Goal: Information Seeking & Learning: Learn about a topic

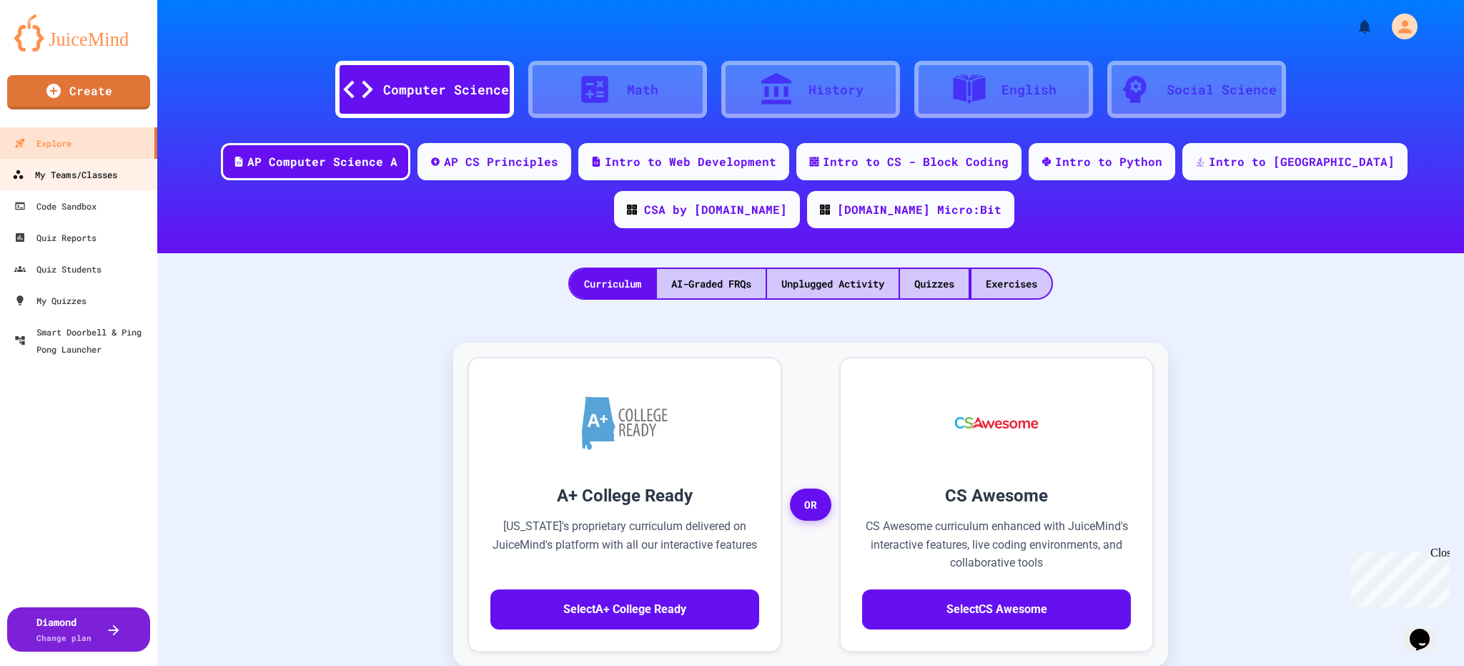
click at [113, 169] on div "My Teams/Classes" at bounding box center [64, 175] width 105 height 18
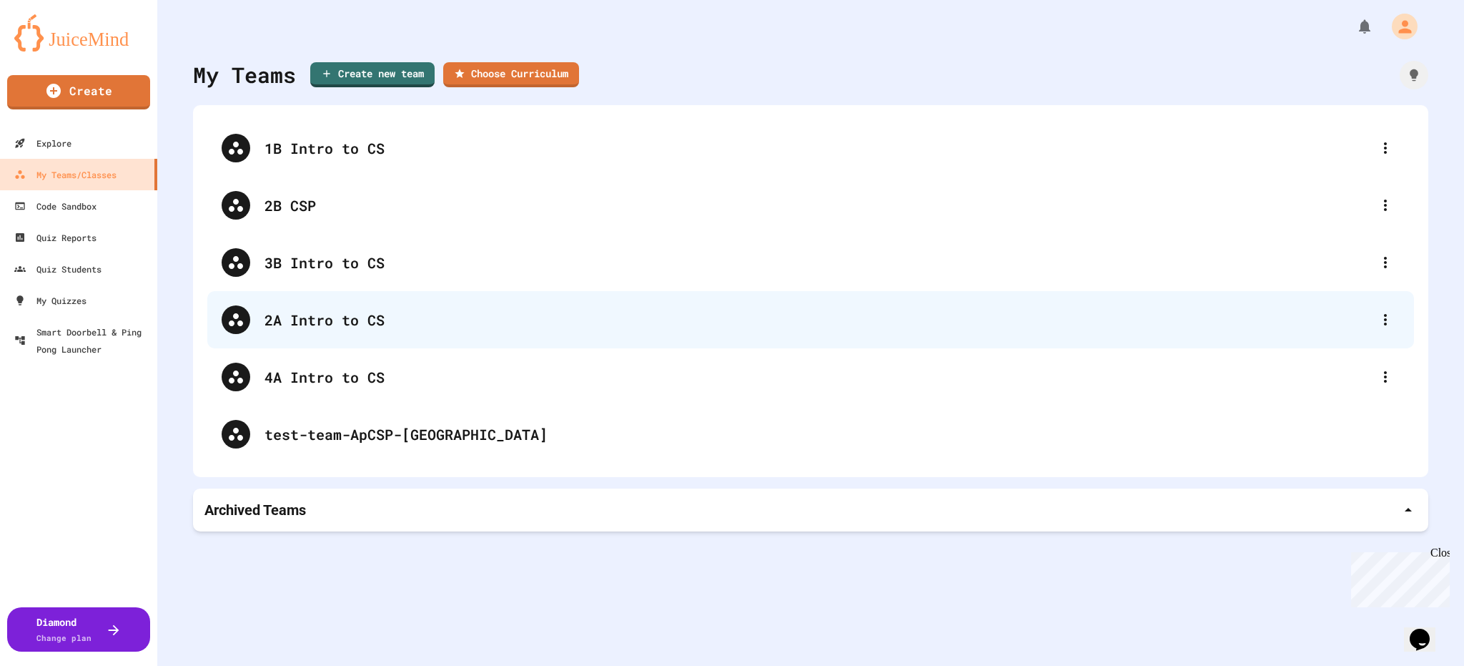
click at [349, 334] on div "2A Intro to CS" at bounding box center [810, 319] width 1207 height 57
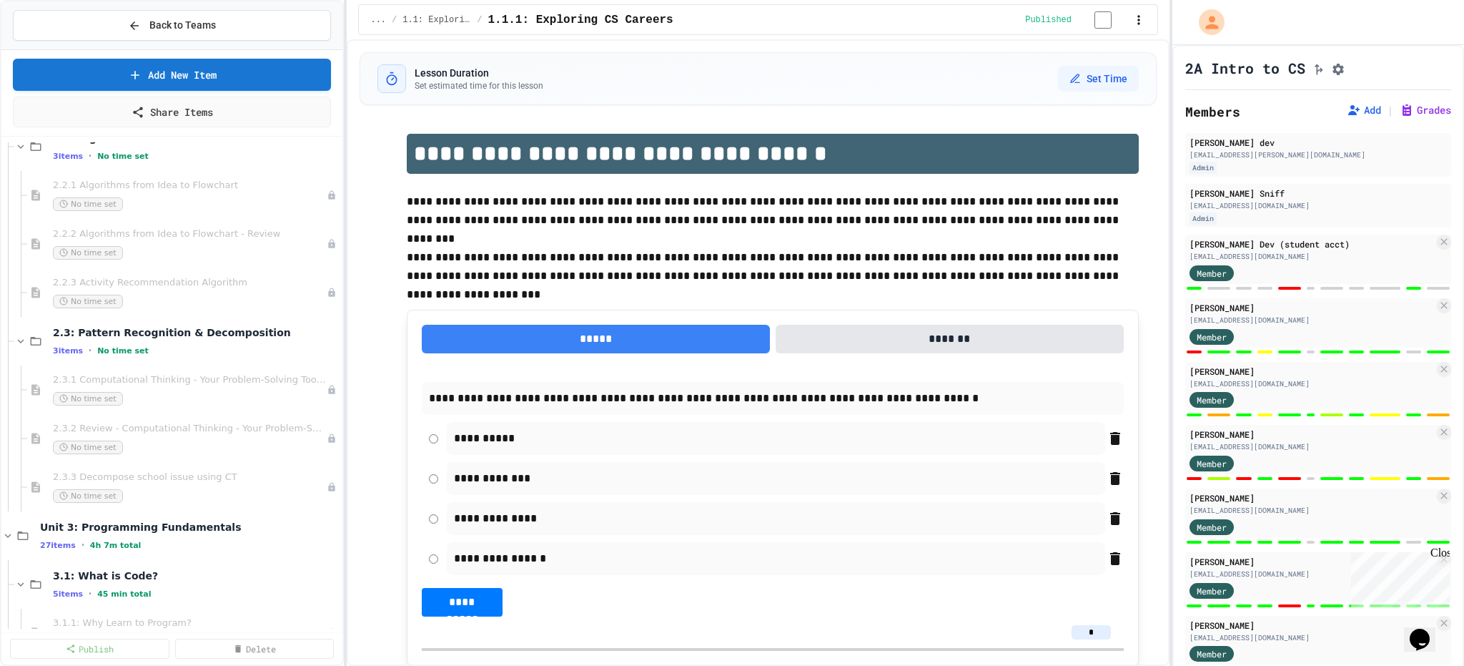
scroll to position [1144, 0]
click at [170, 369] on div "2.3.1 Computational Thinking - Your Problem-Solving Toolkit No time set" at bounding box center [184, 392] width 315 height 49
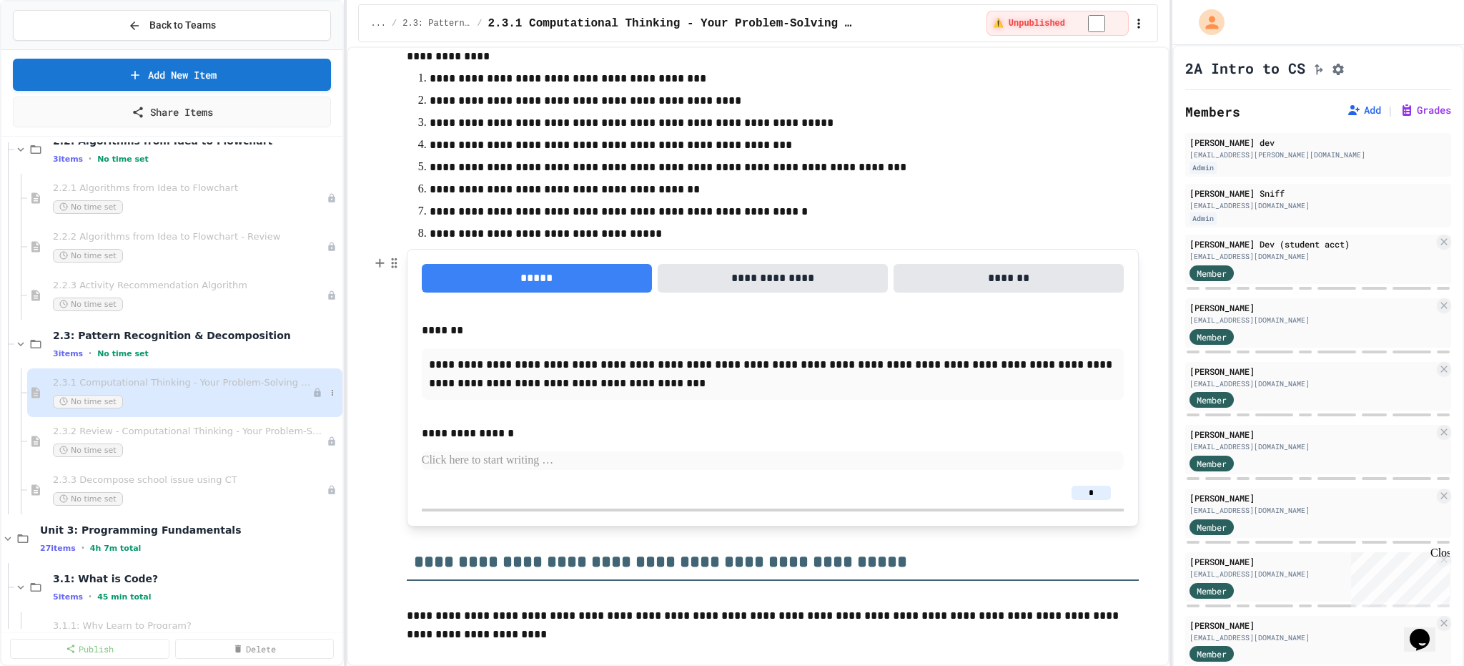
scroll to position [3288, 0]
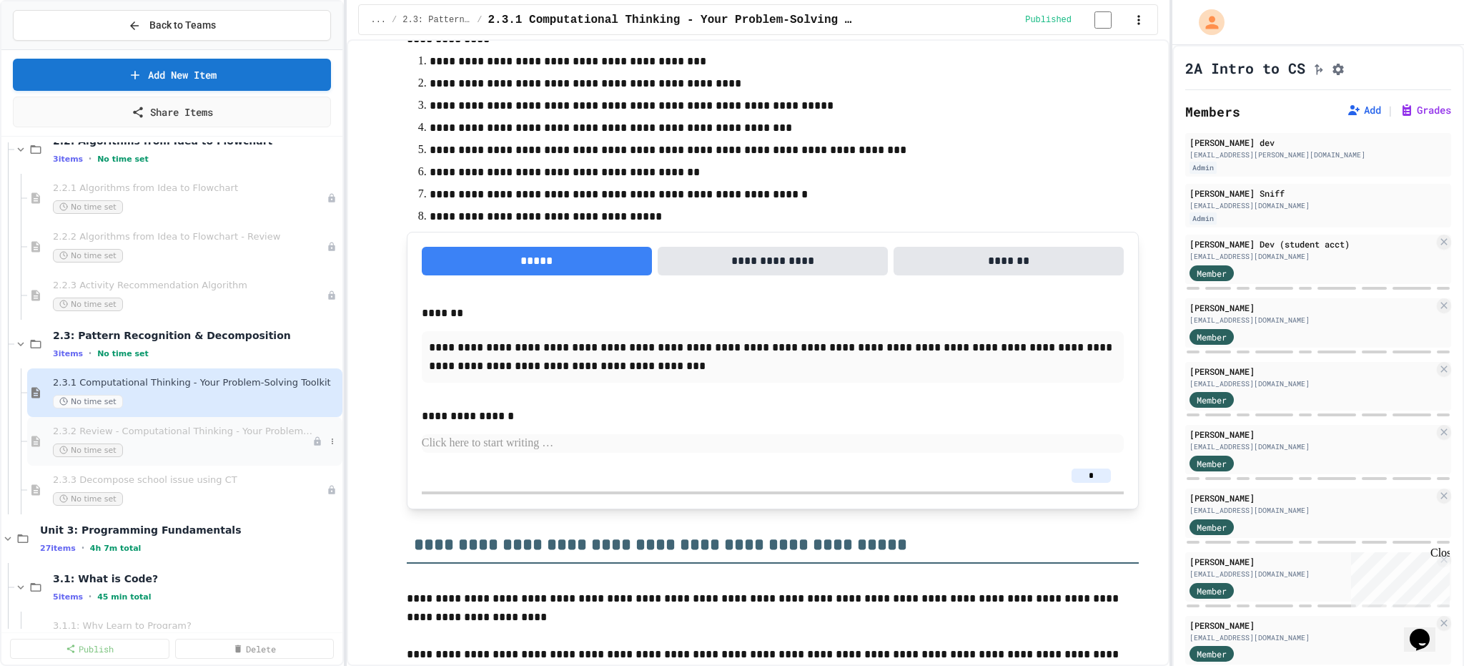
click at [154, 443] on div "No time set" at bounding box center [182, 450] width 259 height 14
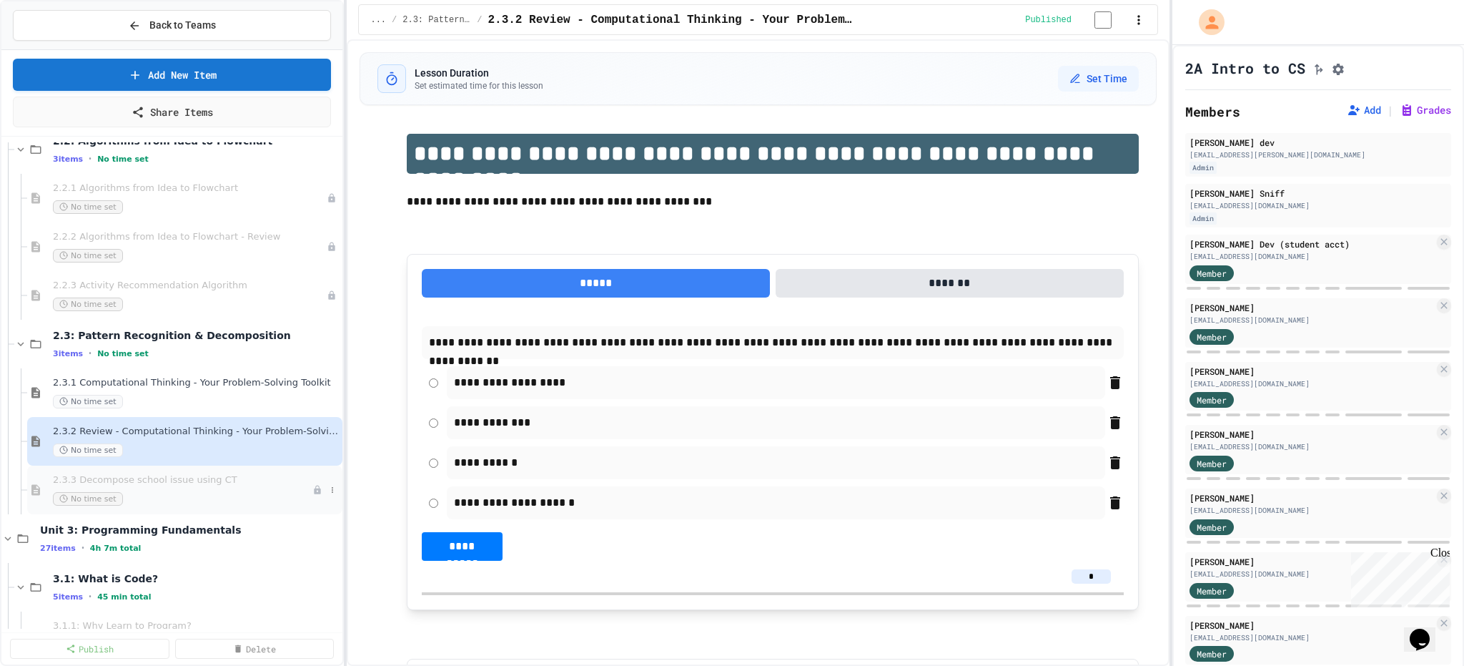
click at [134, 479] on span "2.3.3 Decompose school issue using CT" at bounding box center [182, 480] width 259 height 12
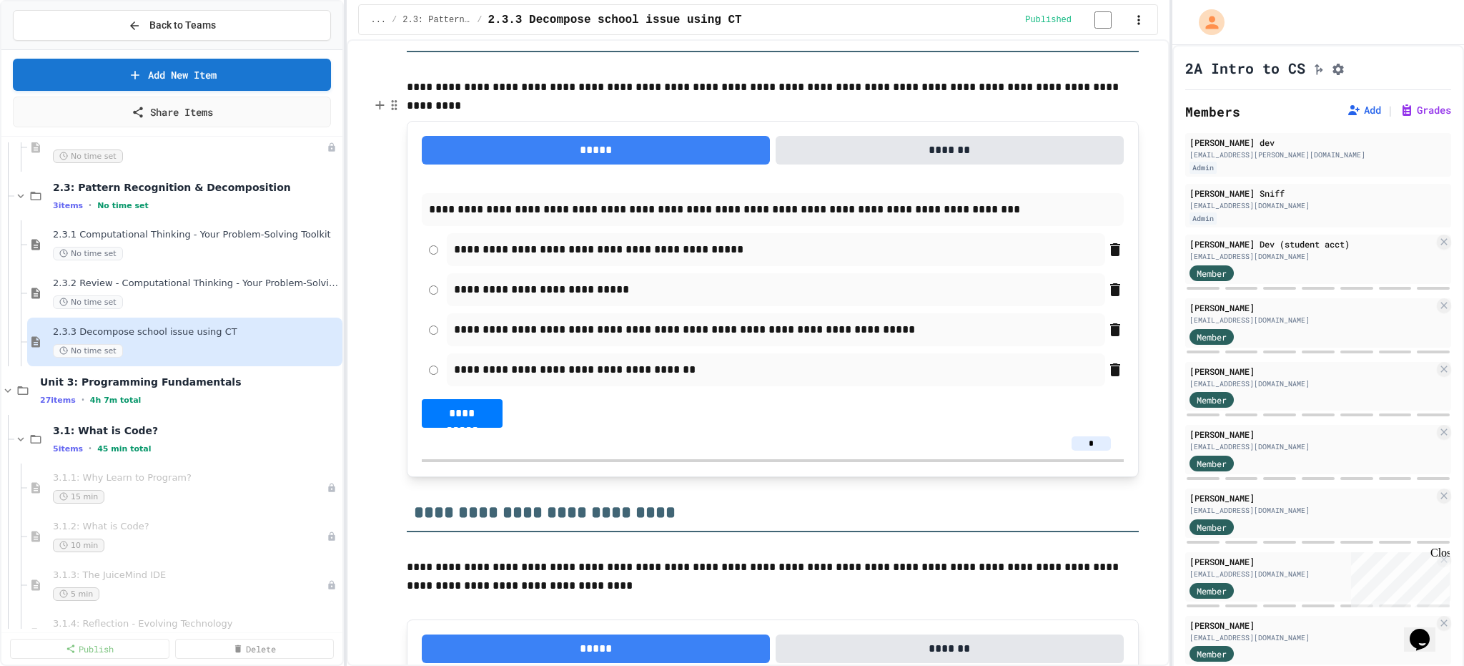
scroll to position [1287, 0]
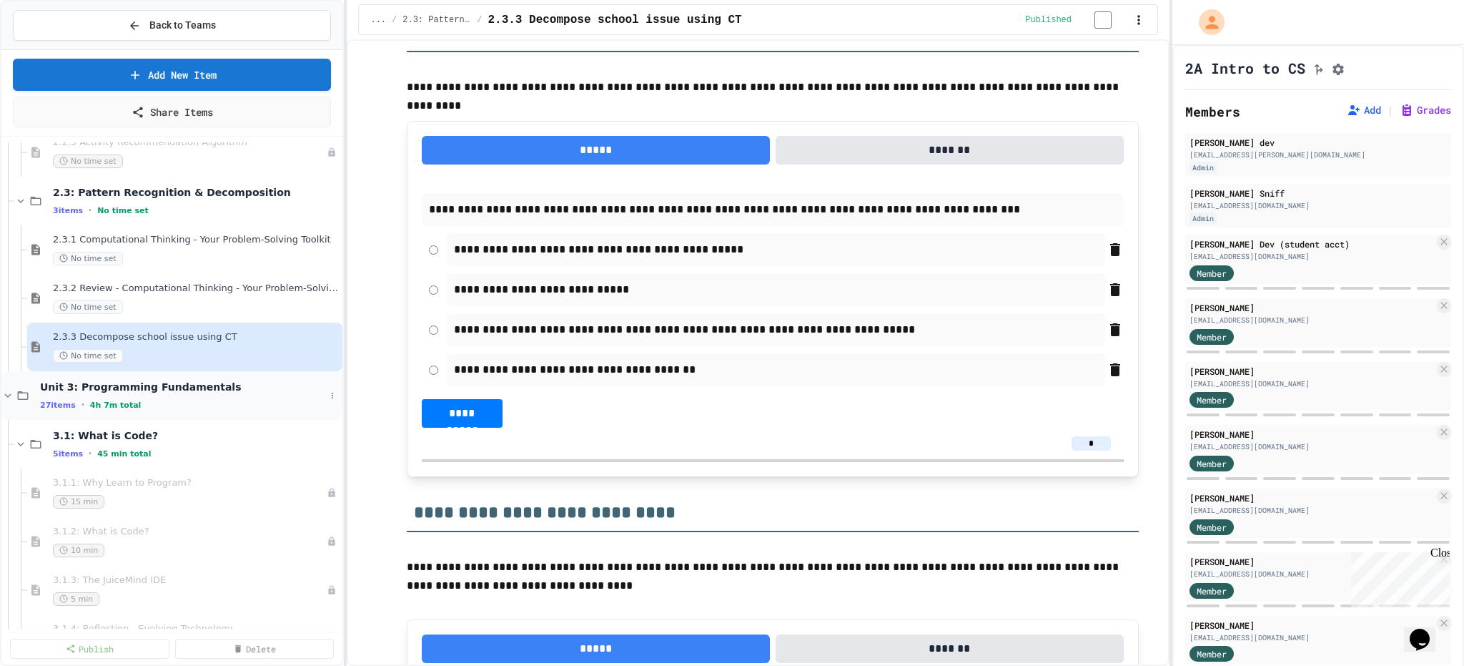
click at [5, 393] on icon at bounding box center [8, 395] width 6 height 4
click at [5, 392] on icon at bounding box center [7, 395] width 13 height 13
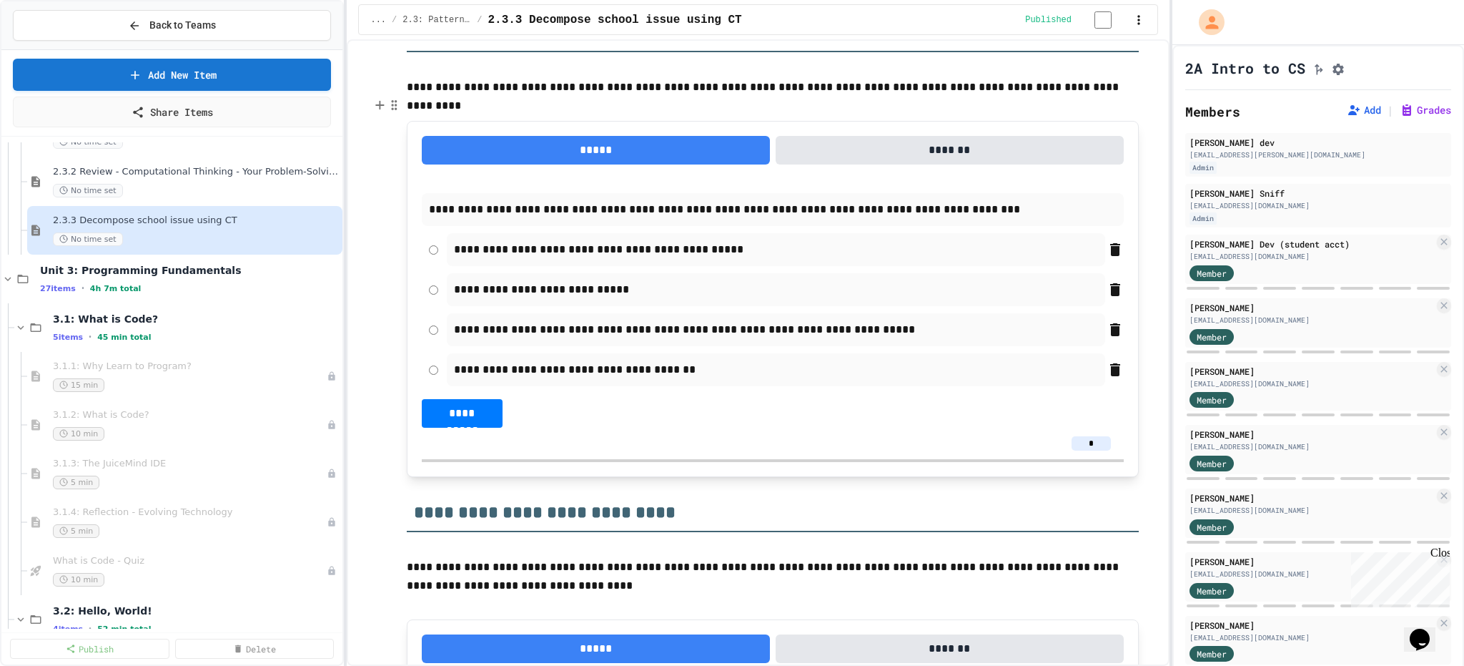
scroll to position [1430, 0]
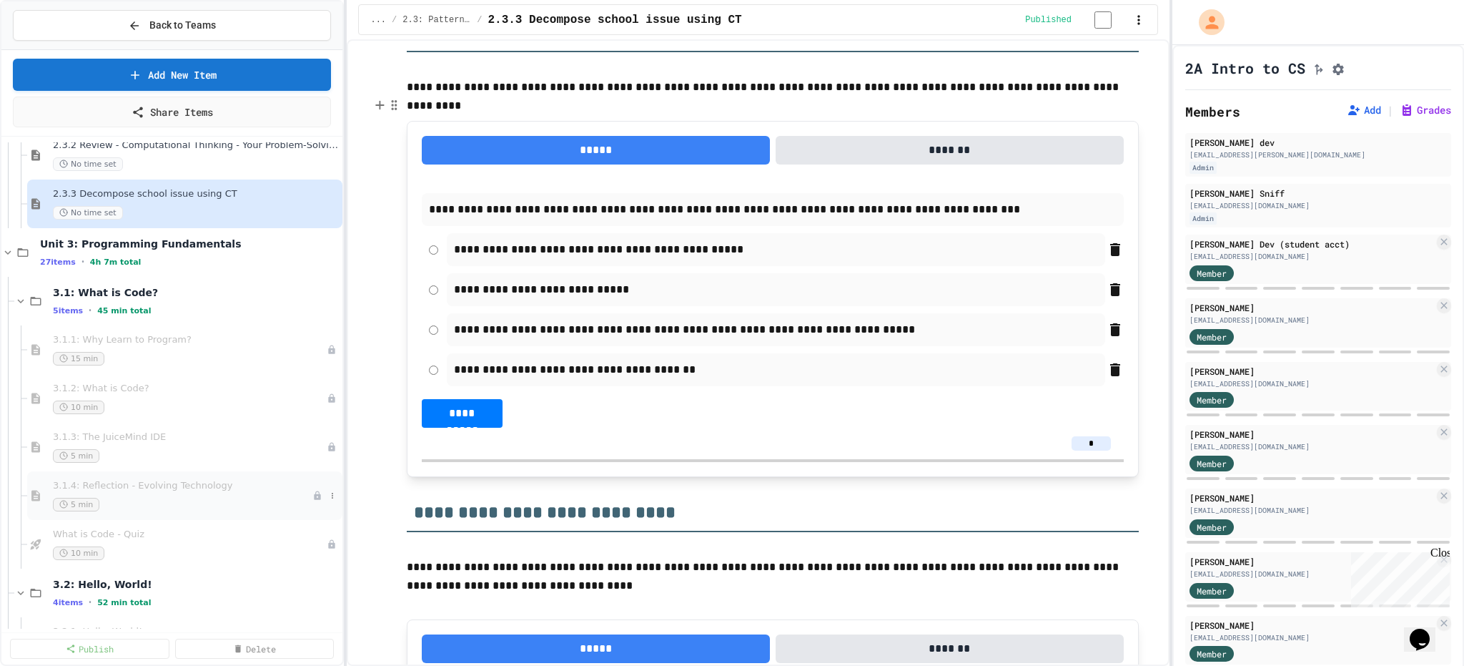
click at [206, 480] on span "3.1.4: Reflection - Evolving Technology" at bounding box center [182, 486] width 259 height 12
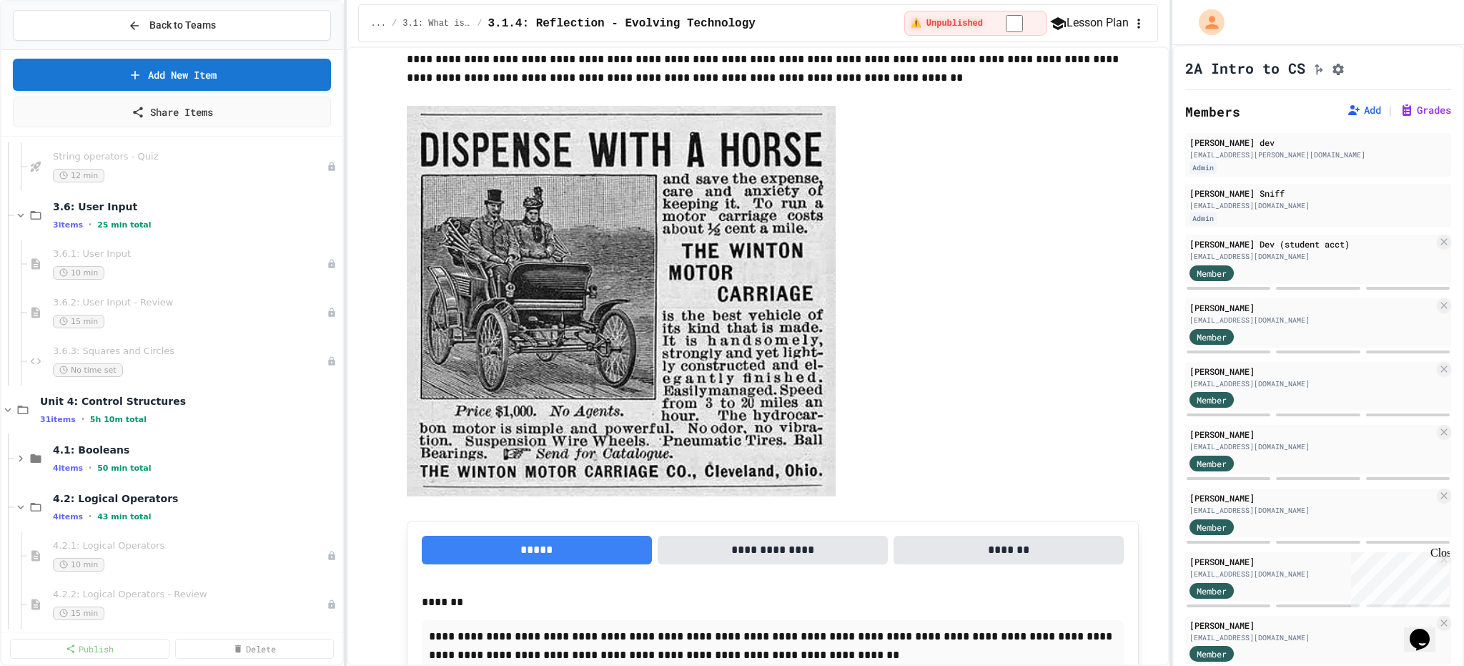
scroll to position [2931, 0]
click at [193, 345] on span "3.6.3: Squares and Circles" at bounding box center [182, 346] width 259 height 12
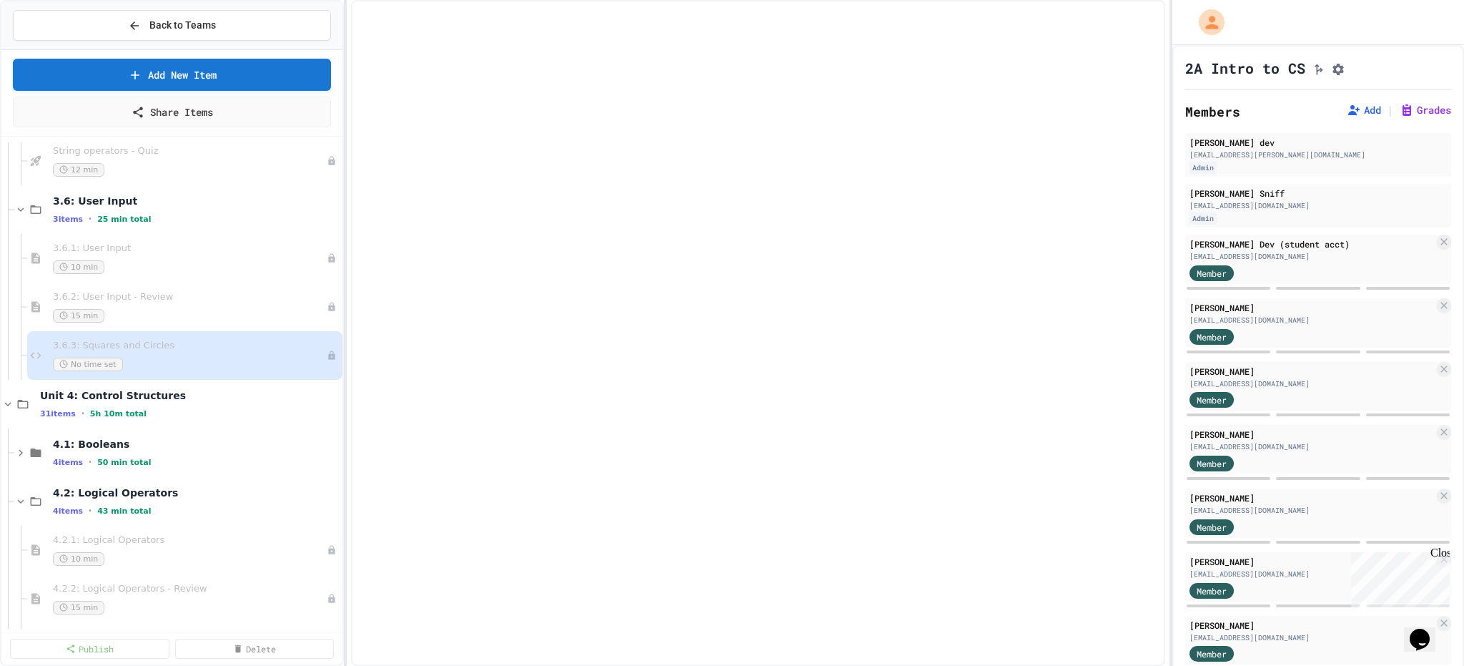
select select "*******"
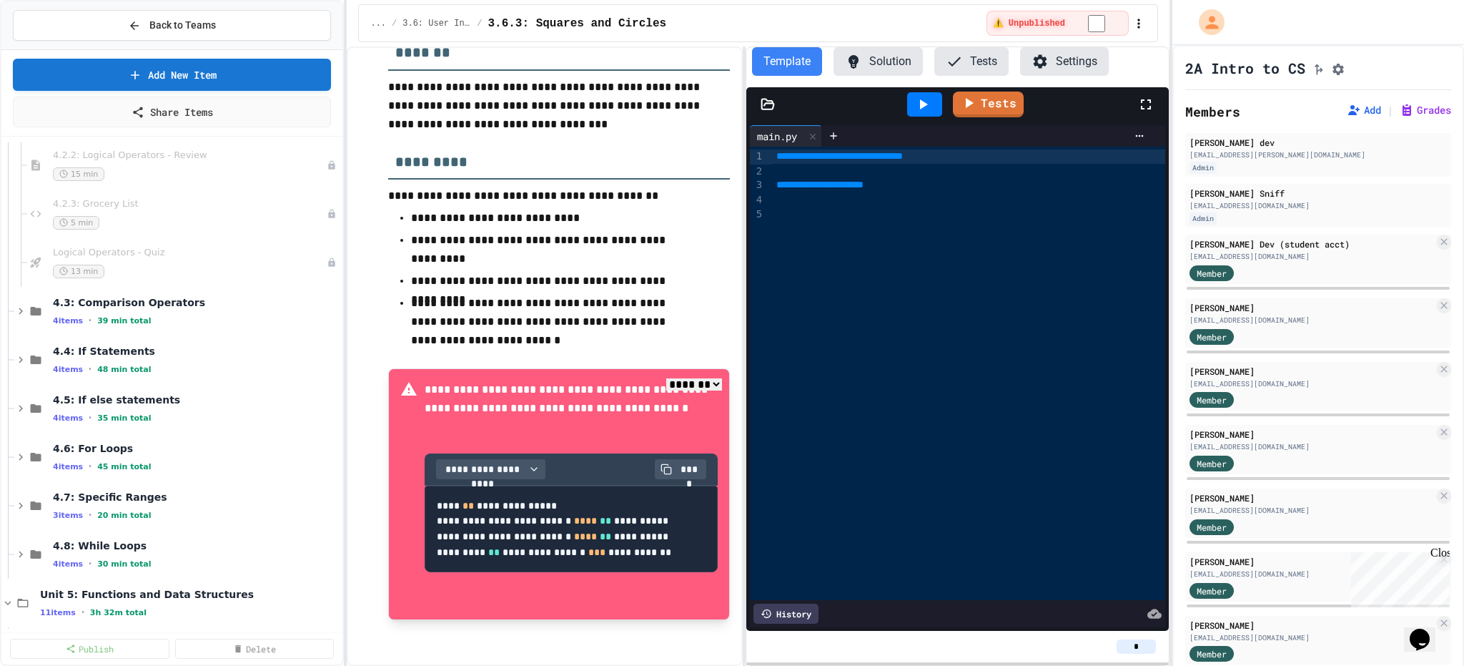
scroll to position [3360, 0]
click at [20, 316] on icon at bounding box center [21, 315] width 4 height 6
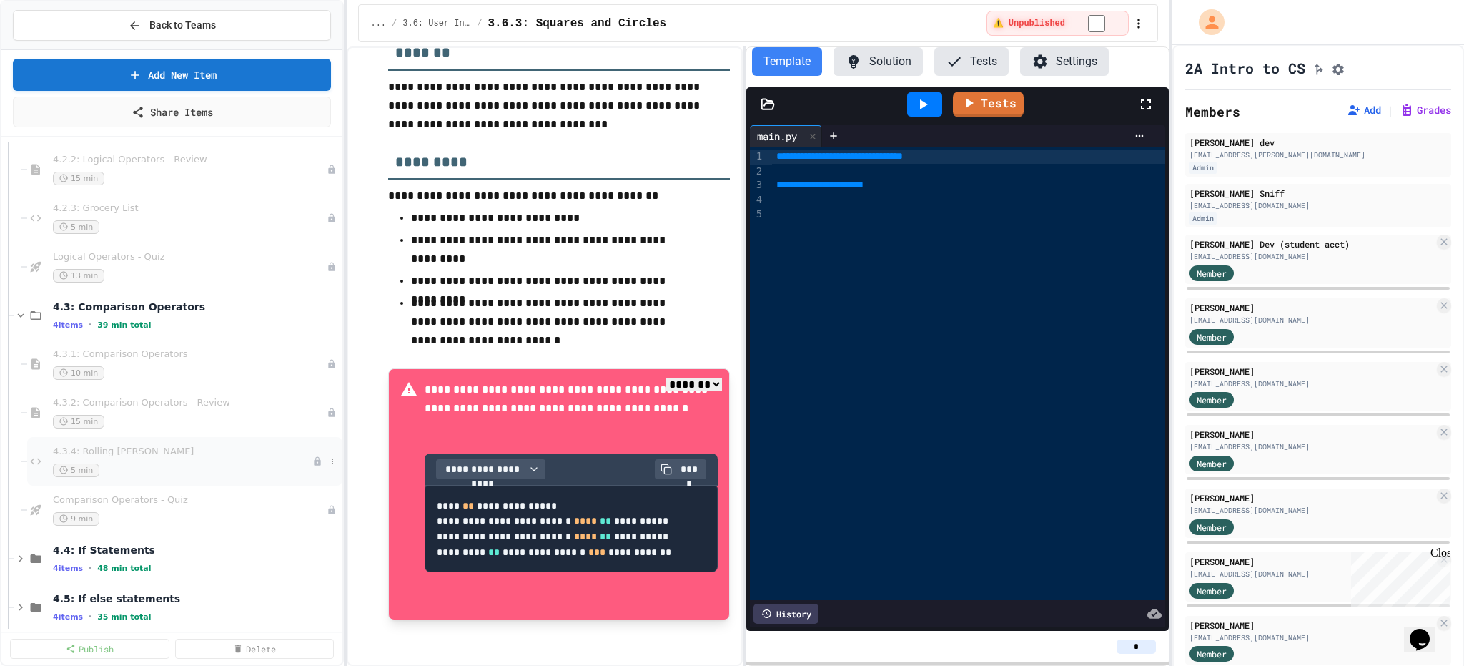
click at [177, 451] on span "4.3.4: Rolling [PERSON_NAME]" at bounding box center [182, 451] width 259 height 12
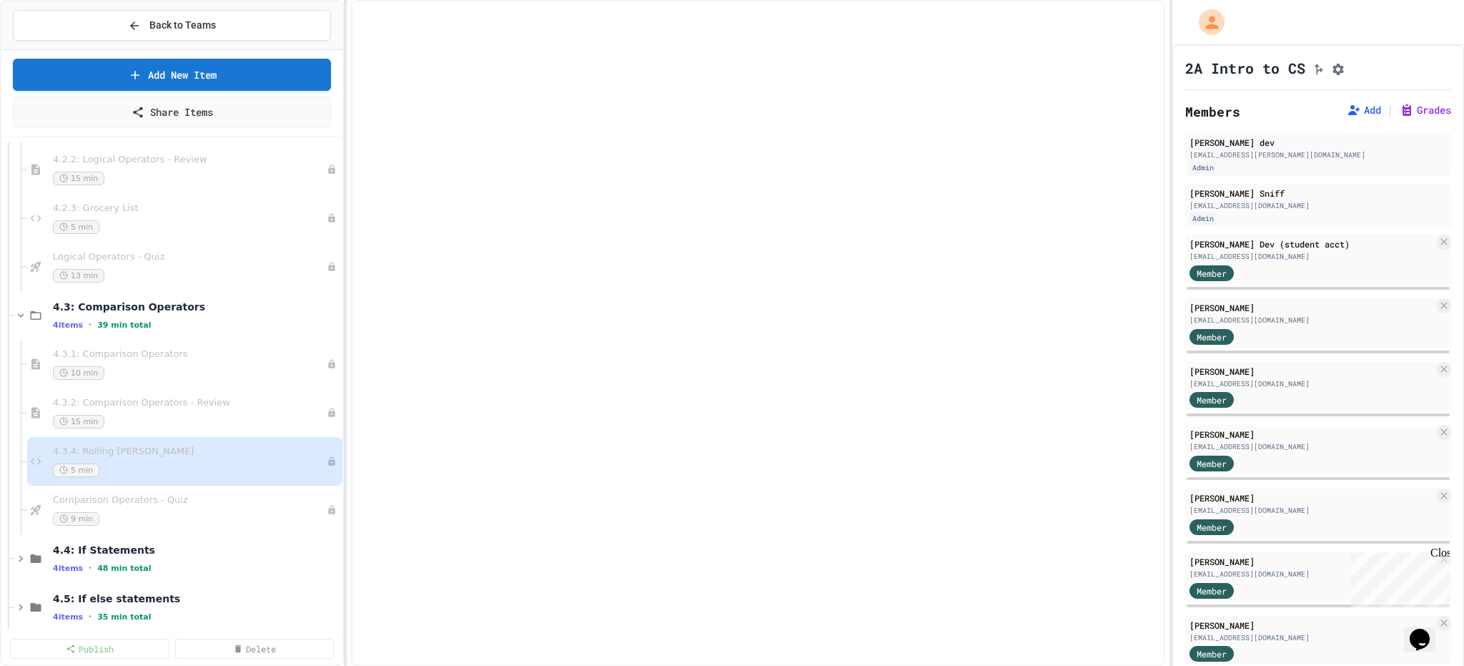
select select "*******"
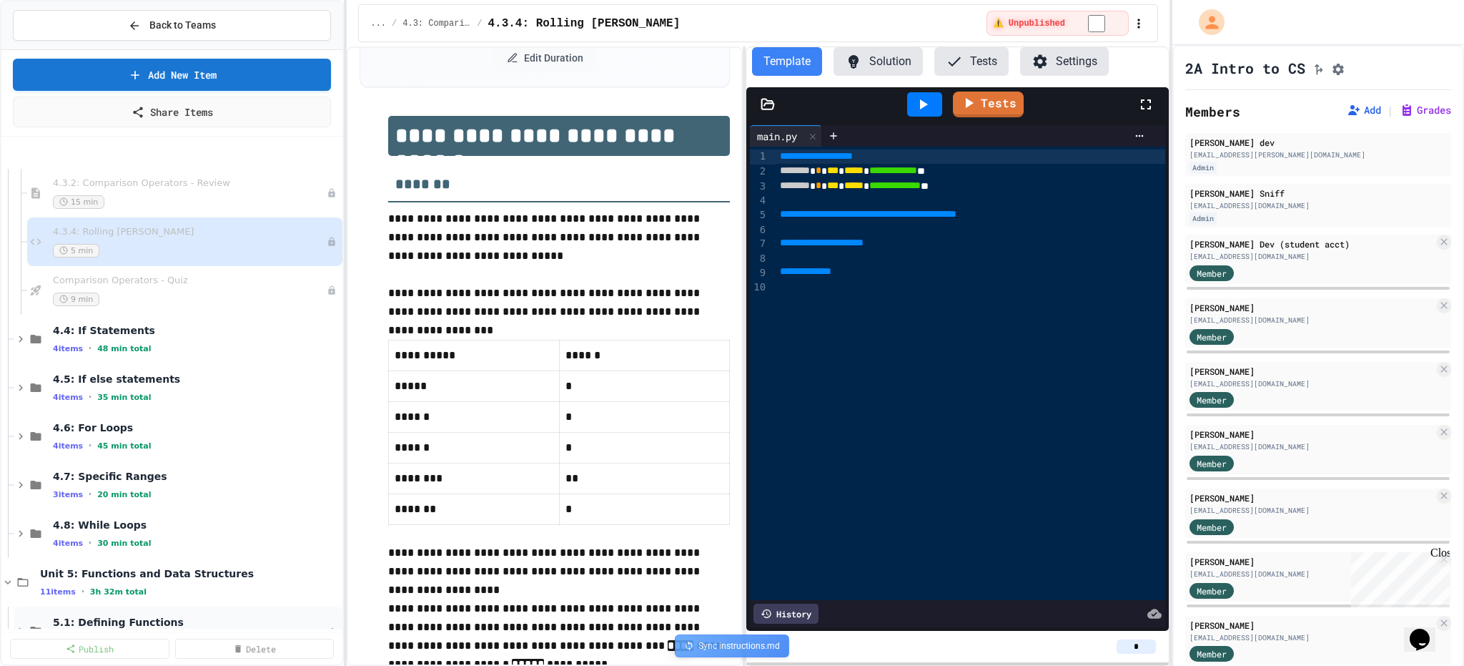
scroll to position [3503, 0]
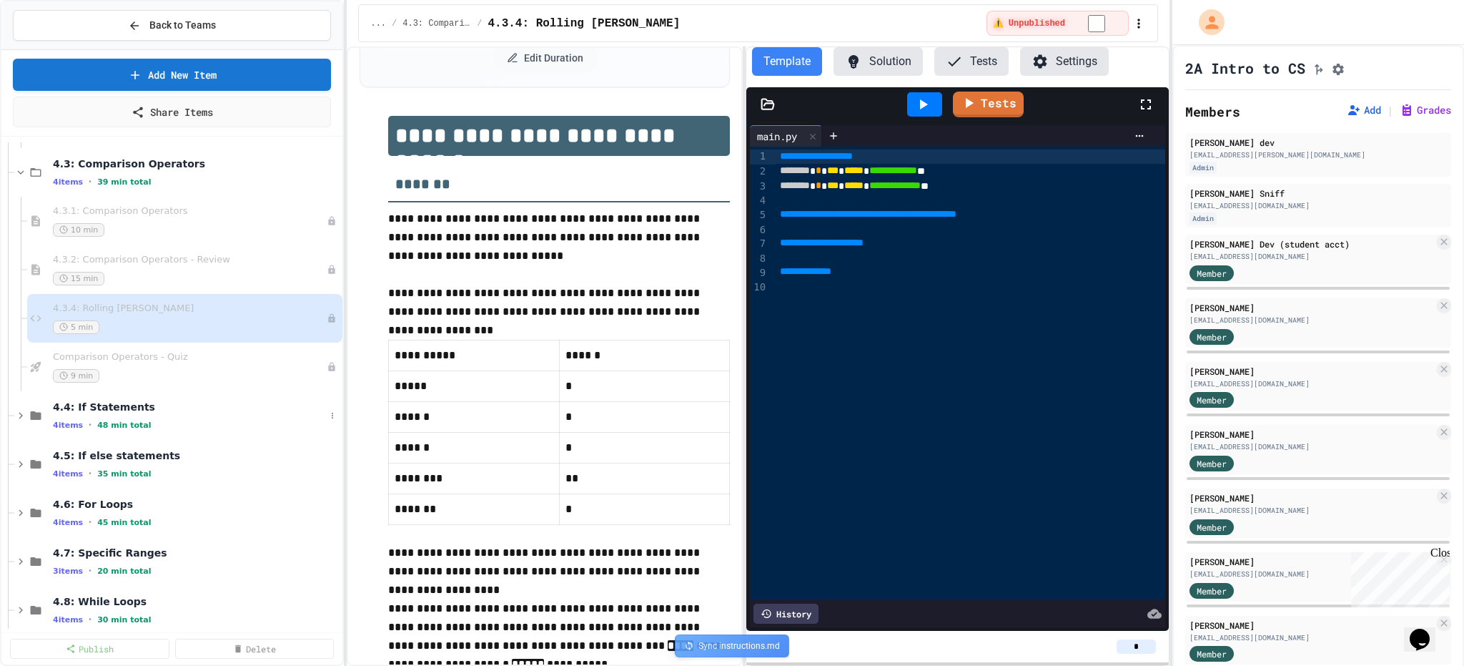
click at [13, 418] on div "4.4: If Statements 4 items • 48 min total" at bounding box center [171, 415] width 341 height 49
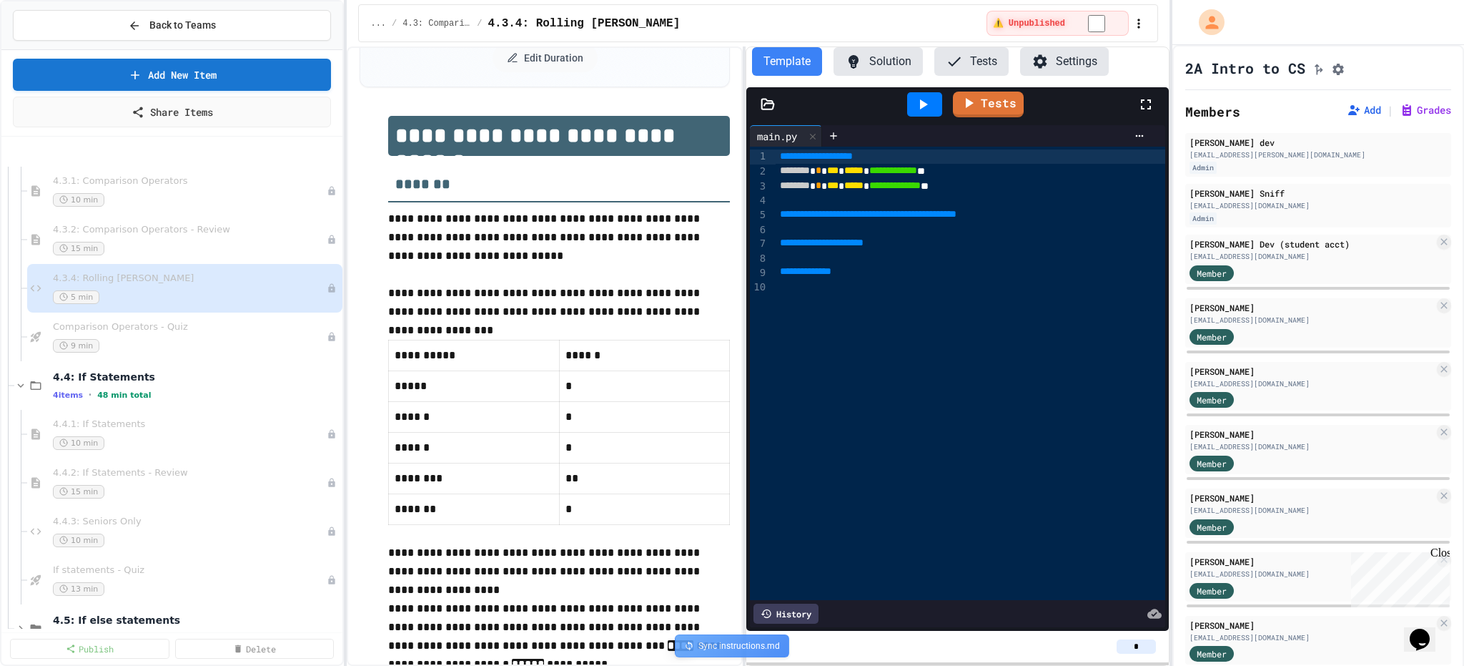
scroll to position [3646, 0]
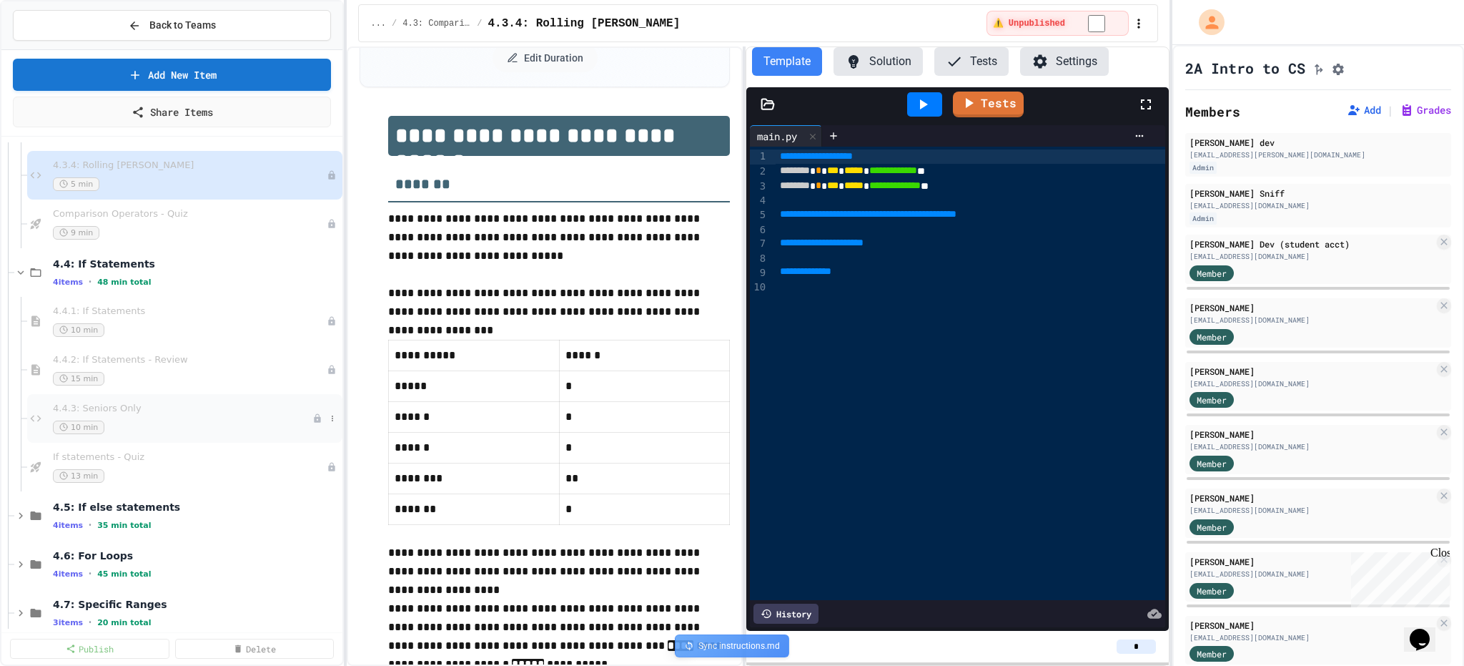
click at [169, 410] on span "4.4.3: Seniors Only" at bounding box center [182, 408] width 259 height 12
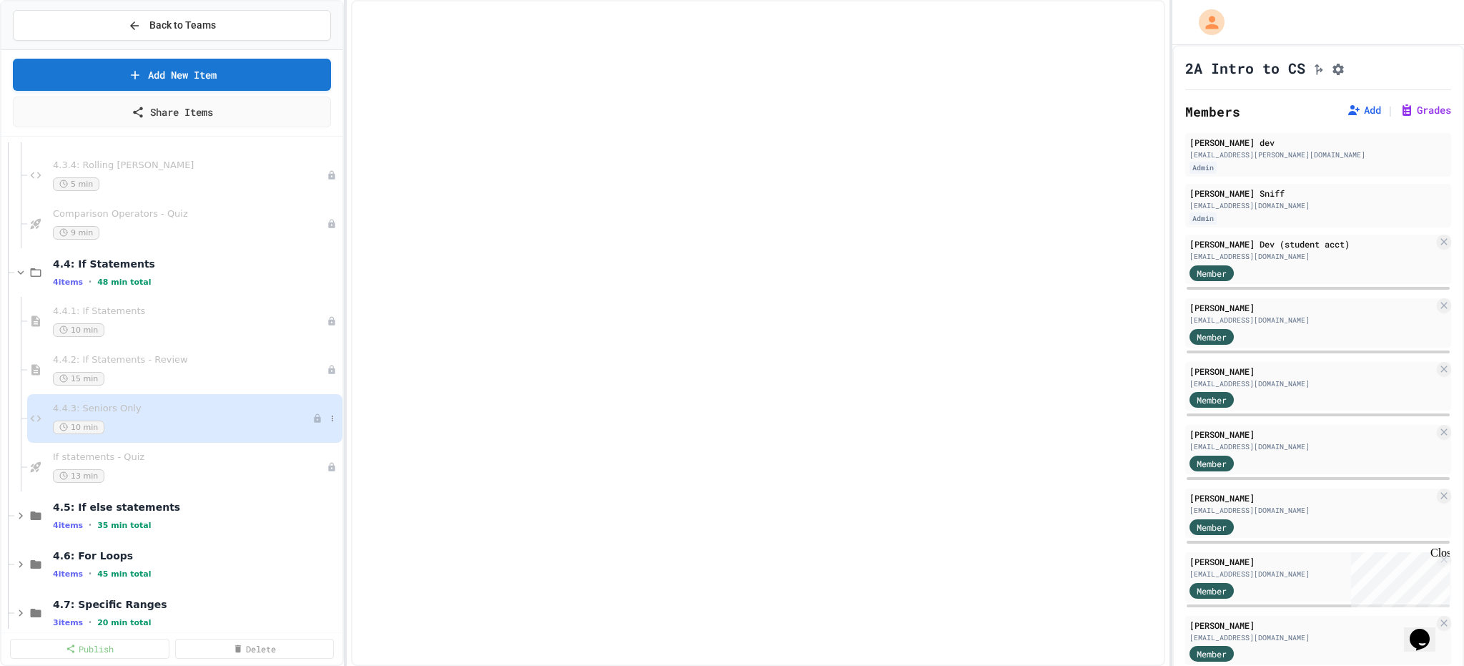
select select "*******"
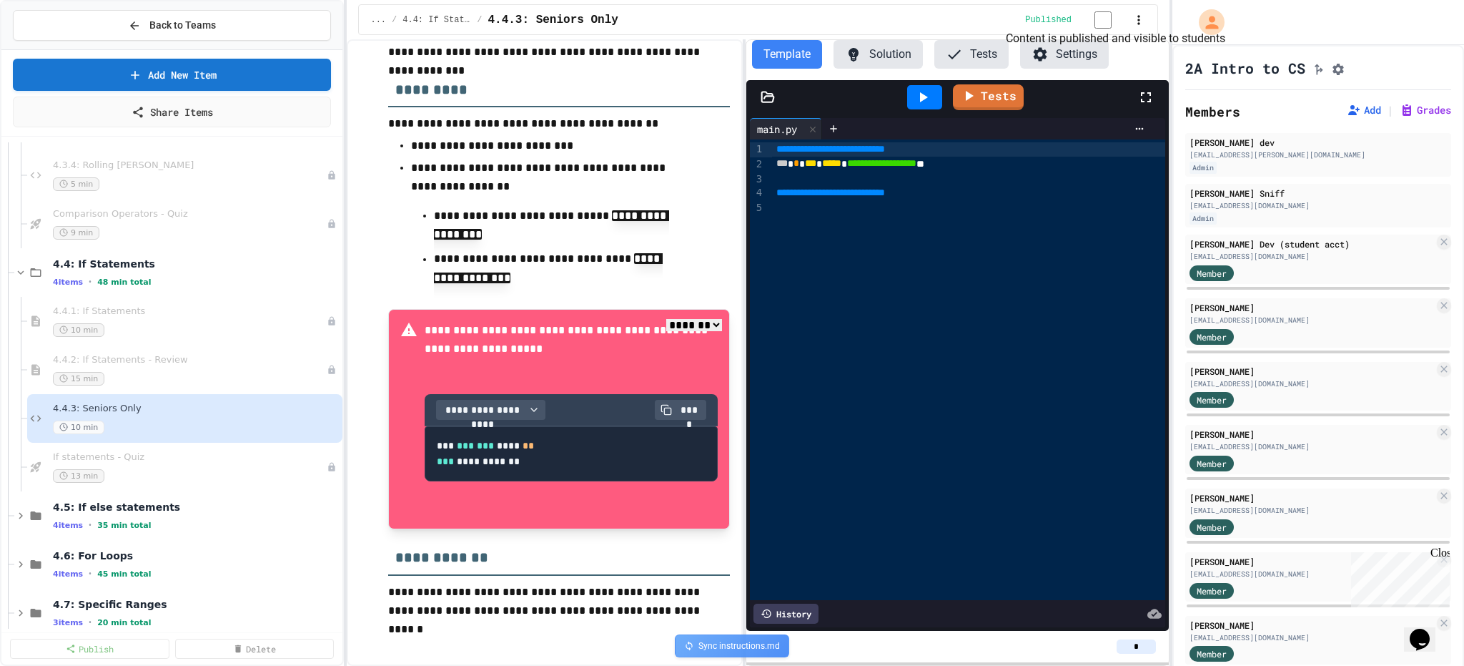
scroll to position [326, 0]
